Goal: Obtain resource: Obtain resource

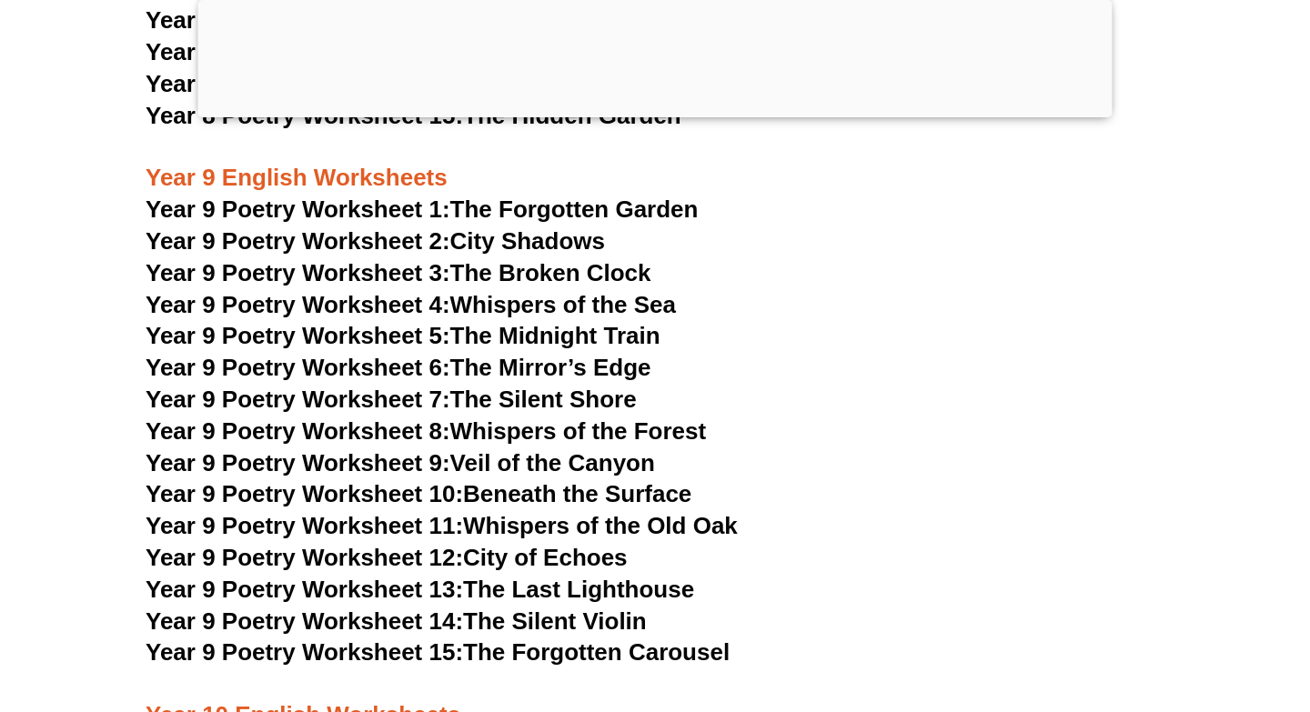
scroll to position [12307, 0]
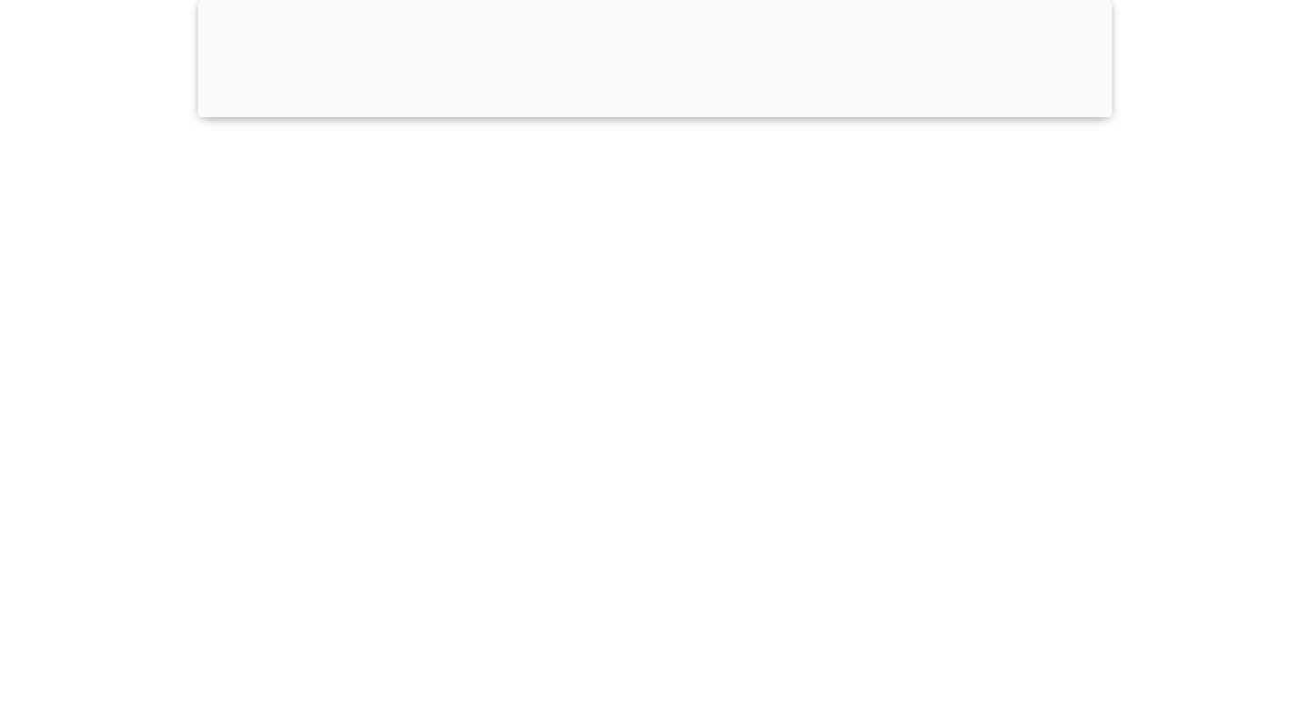
scroll to position [12976, 0]
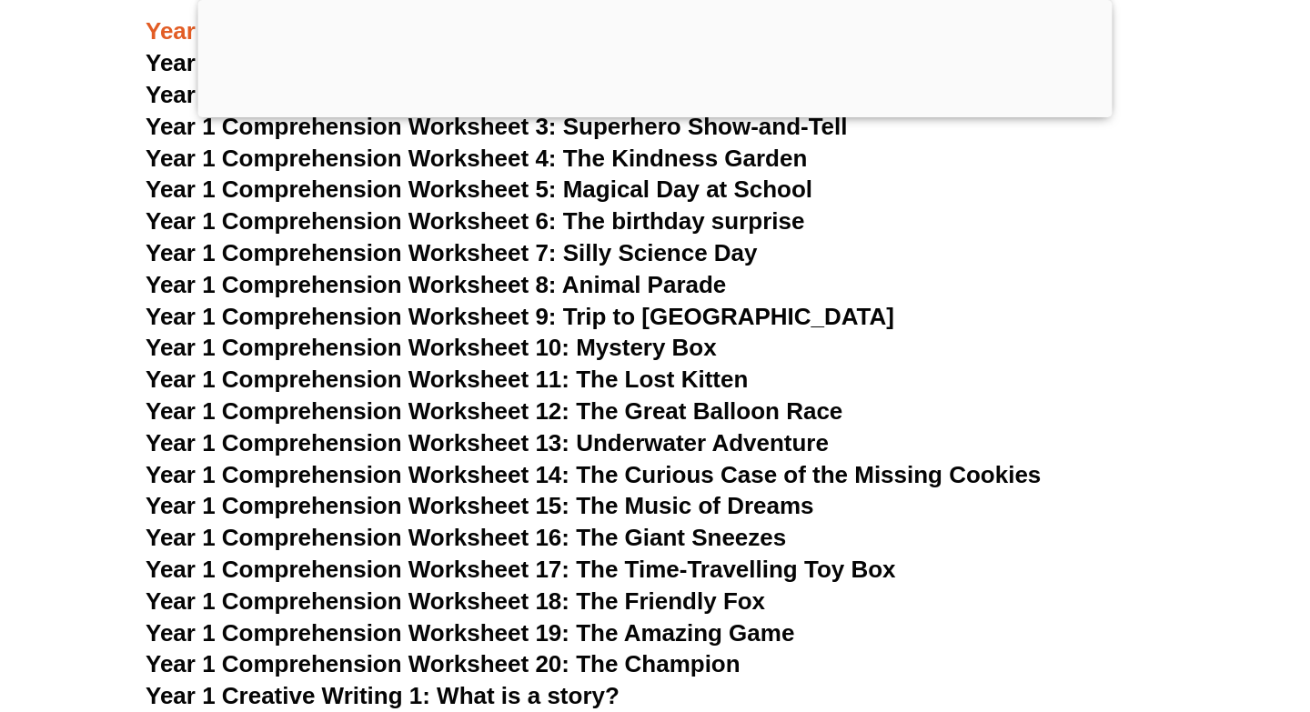
scroll to position [2433, 0]
click at [496, 599] on span "Year 1 Comprehension Worksheet 18: The Friendly Fox" at bounding box center [455, 602] width 619 height 27
click at [477, 287] on span "Year 1 Comprehension Worksheet 8: Animal Parade" at bounding box center [436, 285] width 580 height 27
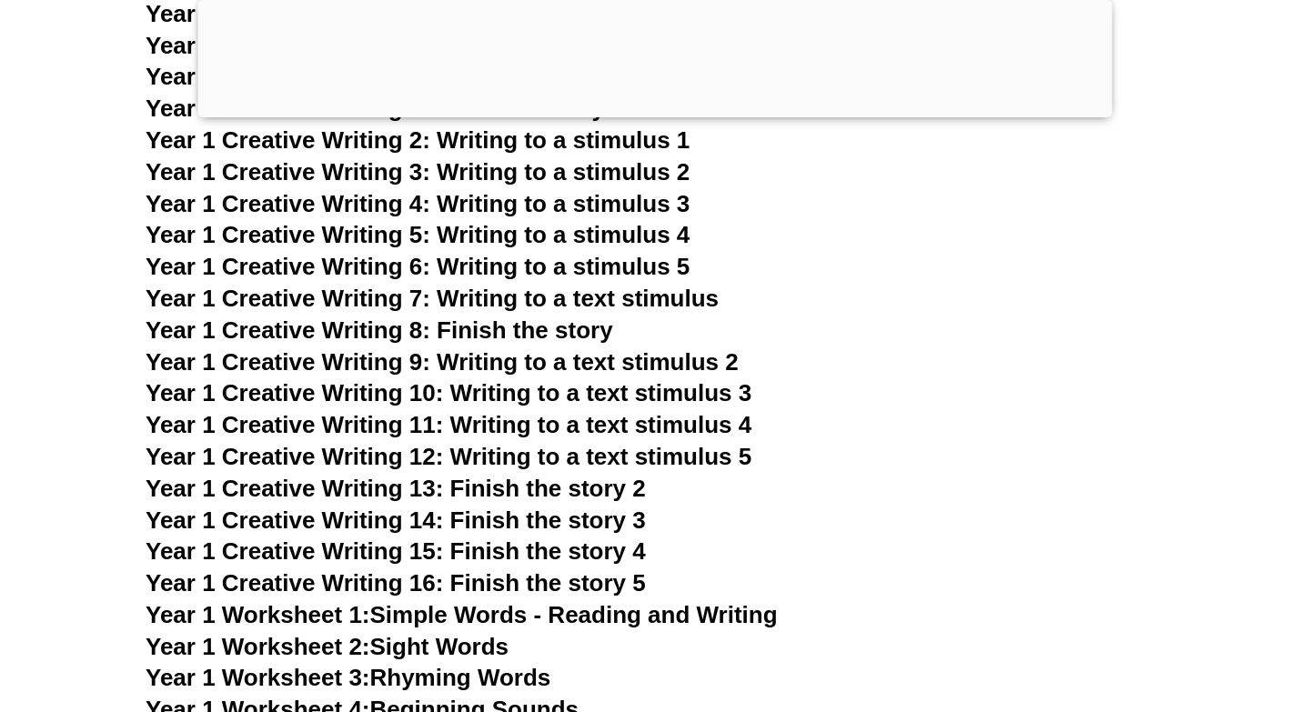
scroll to position [3010, 0]
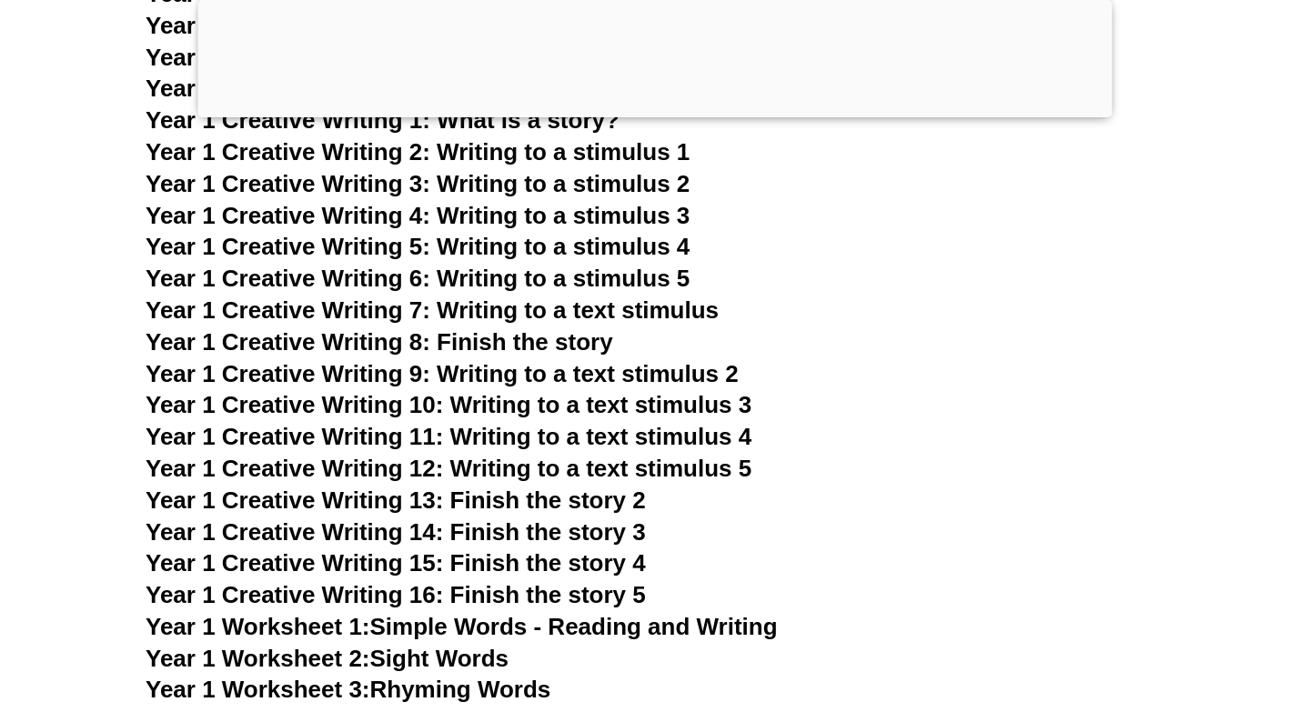
click at [540, 336] on span "Year 1 Creative Writing 8: Finish the story" at bounding box center [380, 341] width 468 height 27
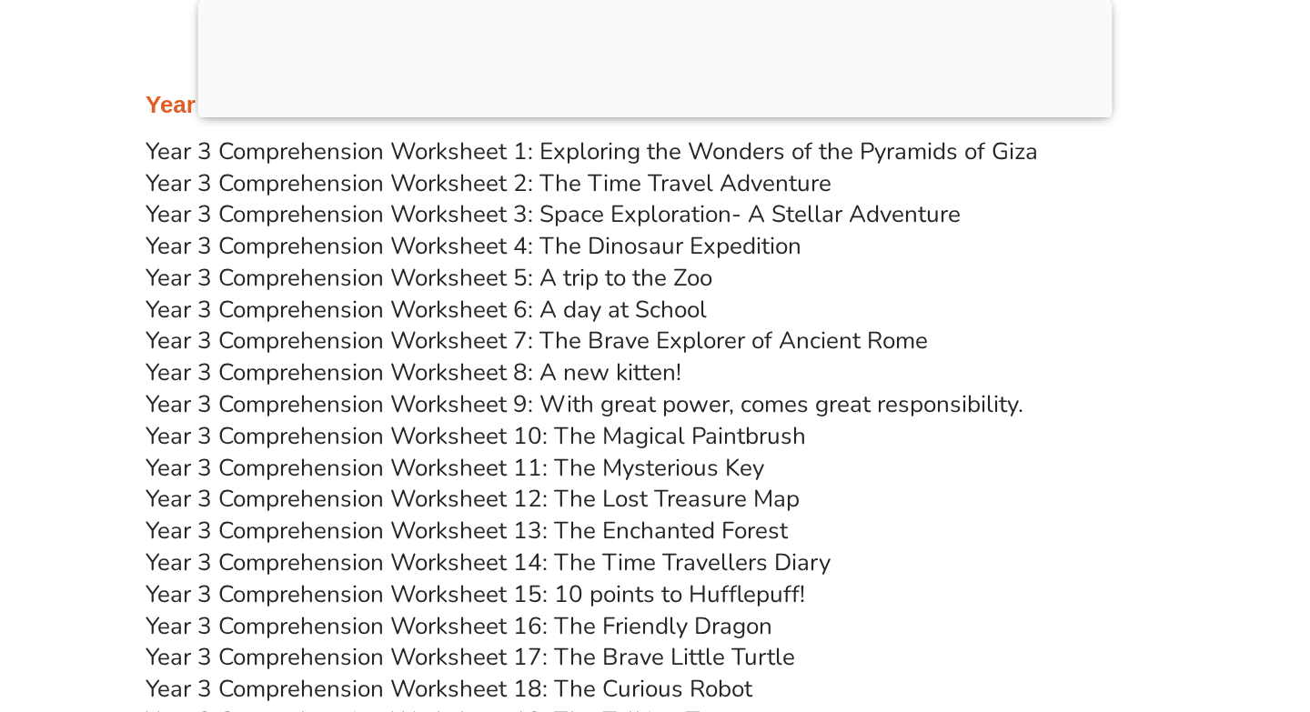
scroll to position [6022, 0]
click at [467, 216] on link "Year 3 Comprehension Worksheet 3: Space Exploration- A Stellar Adventure" at bounding box center [553, 213] width 815 height 32
click at [500, 248] on link "Year 3 Comprehension Worksheet 4: The Dinosaur Expedition" at bounding box center [474, 245] width 656 height 32
click at [612, 285] on link "Year 3 Comprehension Worksheet 5: A trip to the Zoo" at bounding box center [429, 277] width 567 height 32
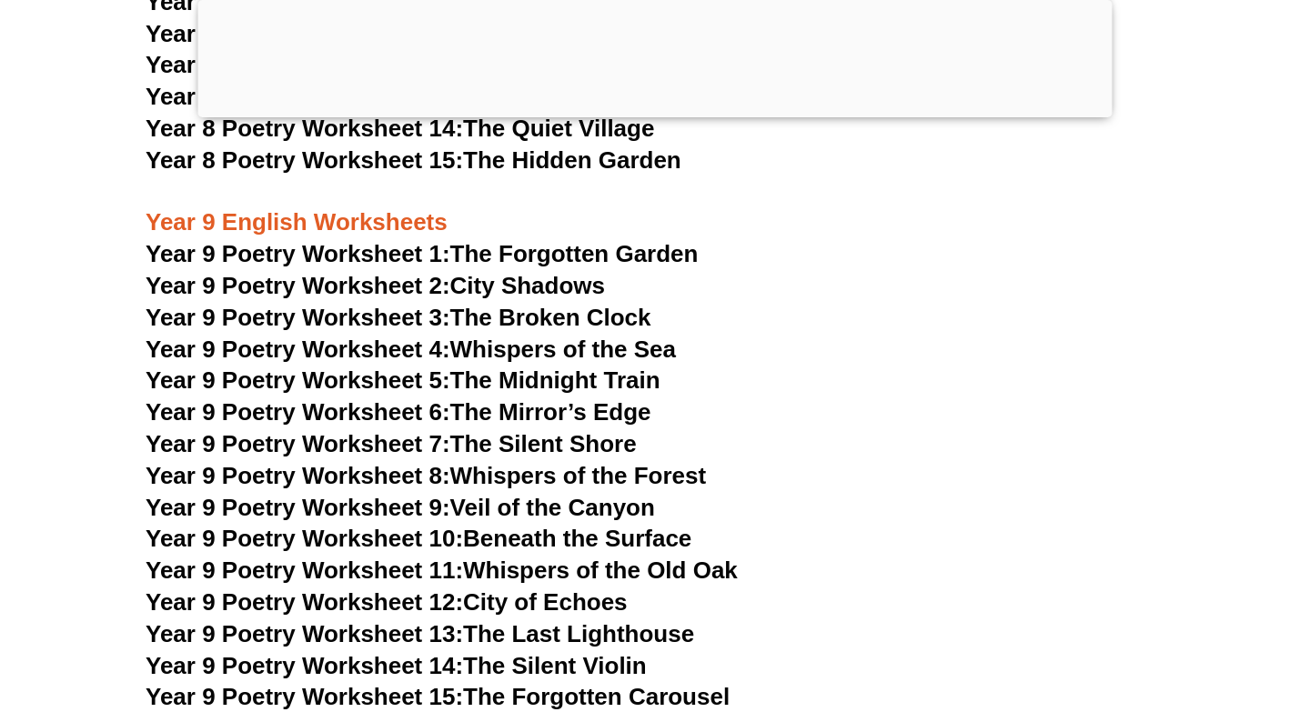
scroll to position [12347, 0]
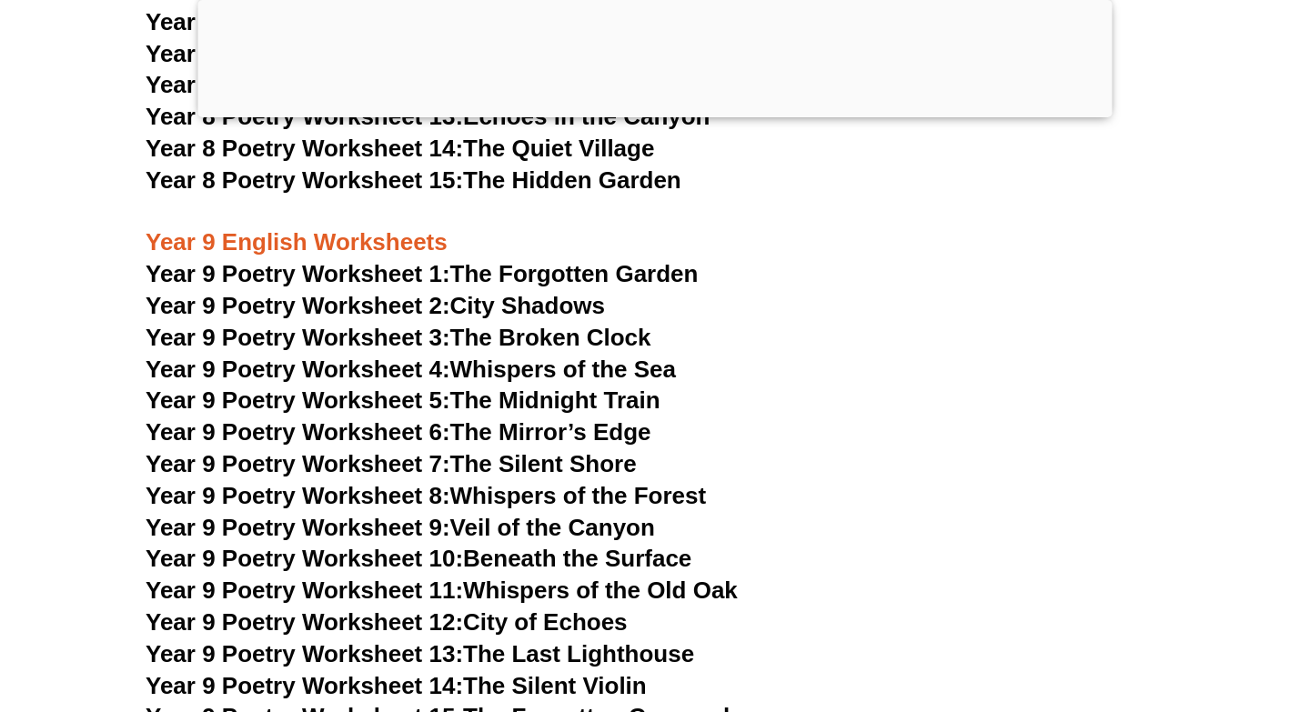
click at [416, 324] on span "Year 9 Poetry Worksheet 3:" at bounding box center [298, 337] width 305 height 27
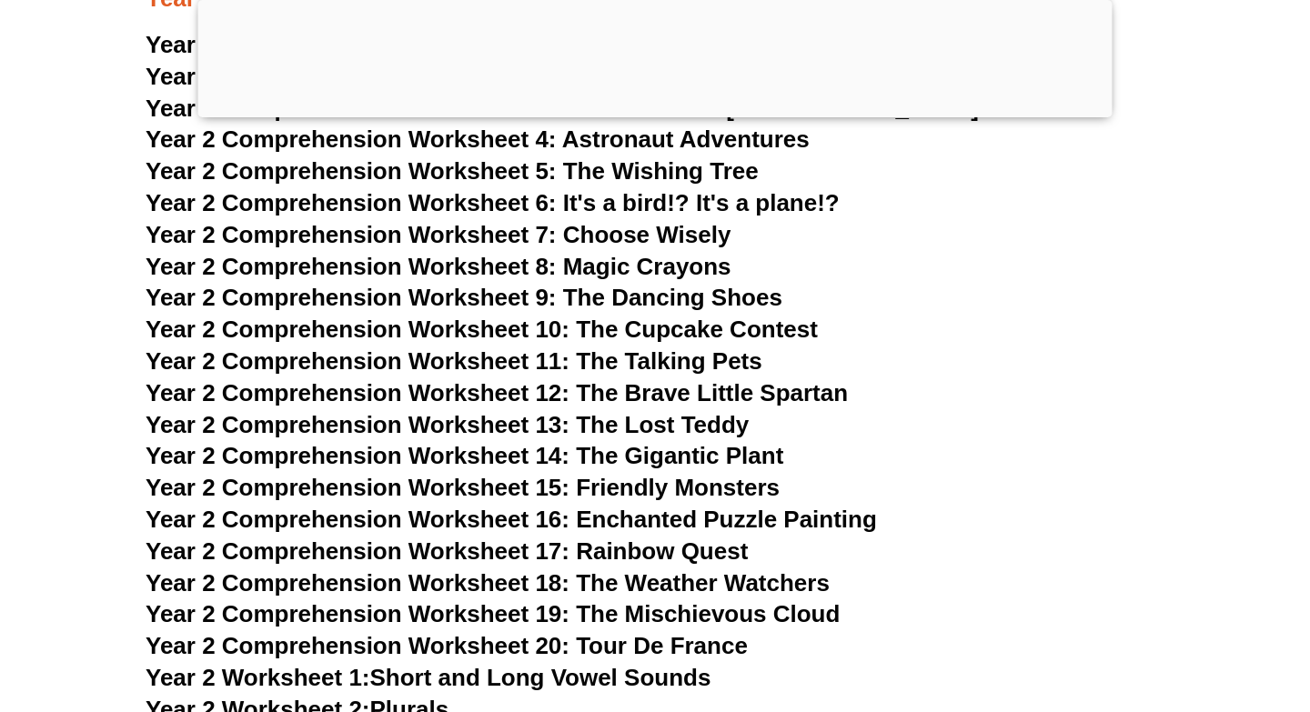
scroll to position [4465, 0]
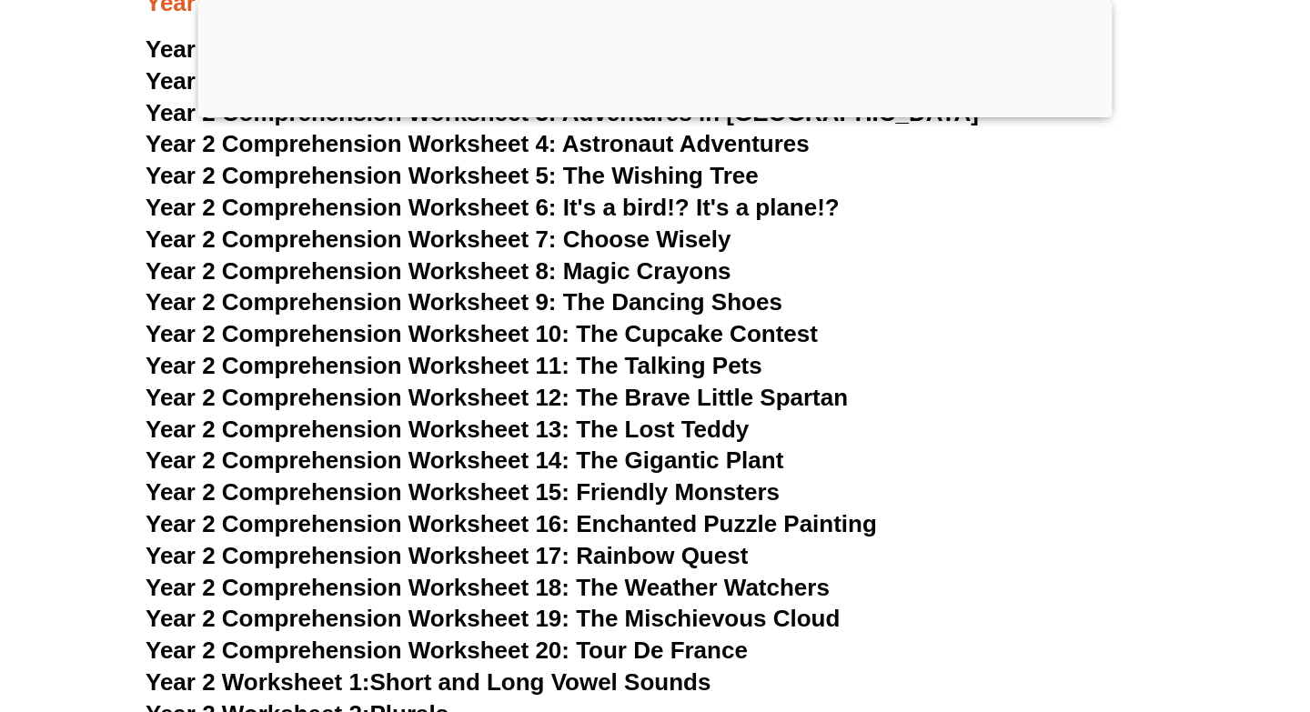
click at [506, 366] on span "Year 2 Comprehension Worksheet 11: The Talking Pets" at bounding box center [454, 365] width 617 height 27
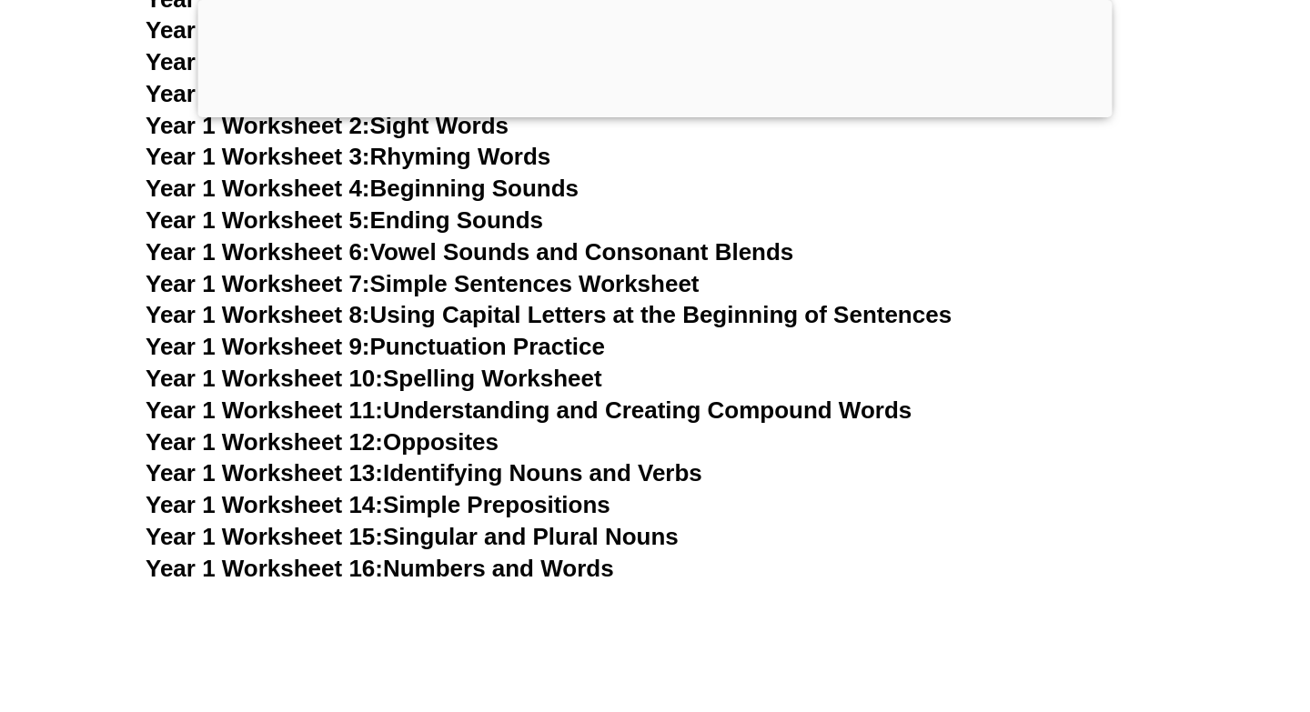
scroll to position [3357, 0]
